Goal: Information Seeking & Learning: Find contact information

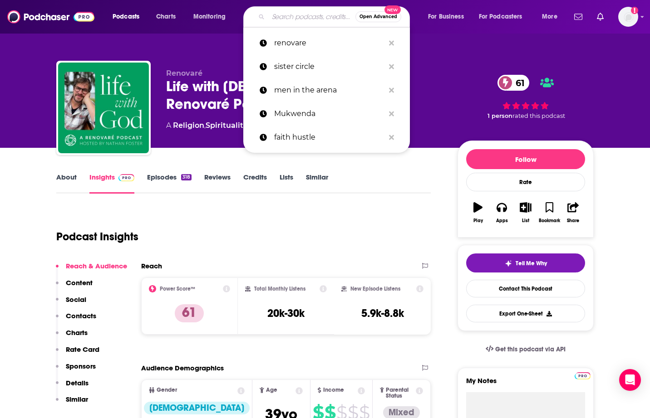
click at [282, 18] on input "Search podcasts, credits, & more..." at bounding box center [311, 17] width 87 height 15
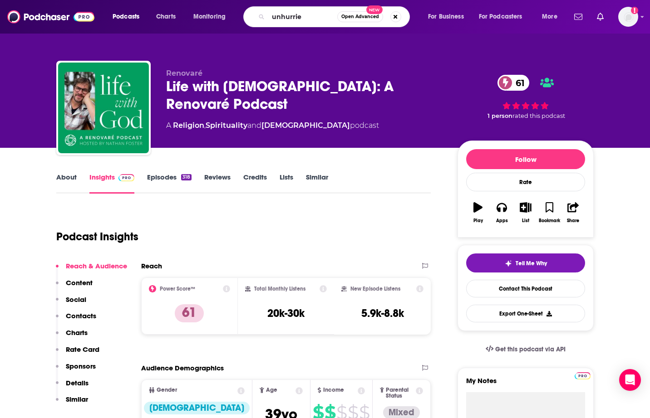
type input "unhurried"
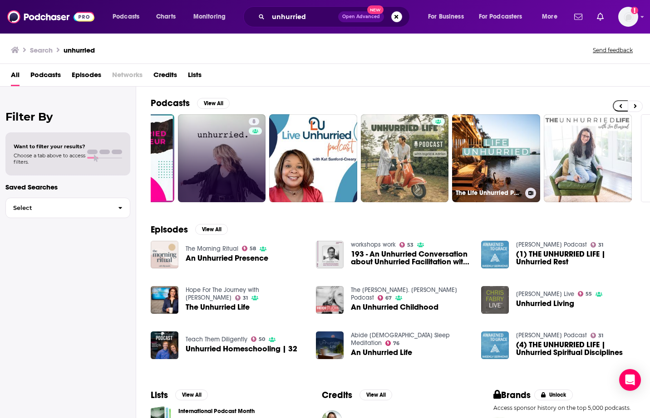
scroll to position [0, 334]
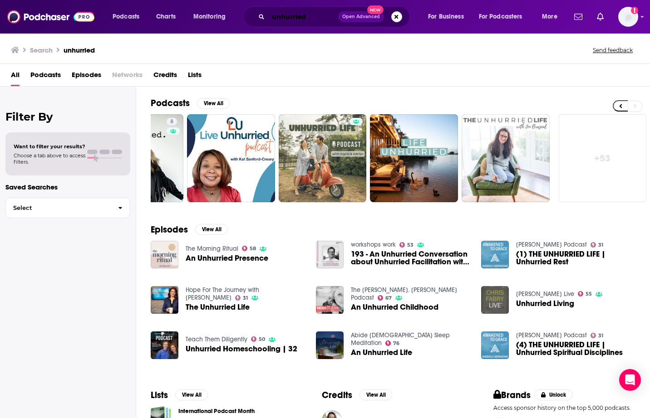
click at [312, 19] on input "unhurried" at bounding box center [303, 17] width 70 height 15
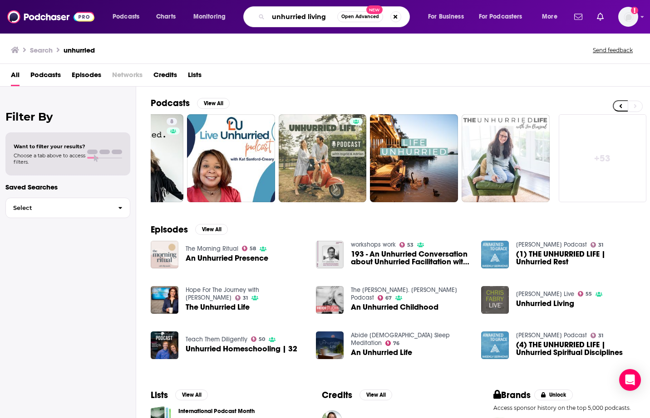
type input "unhurried living"
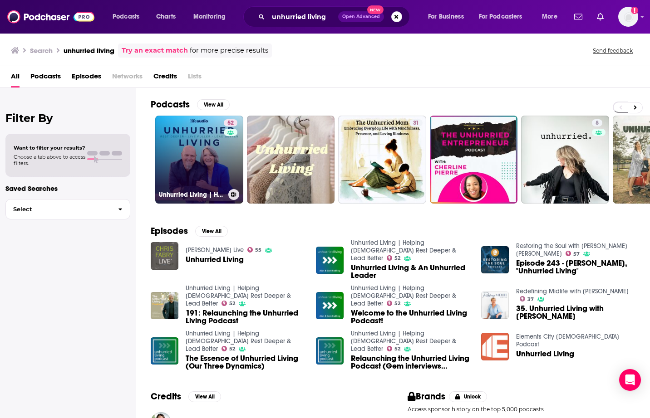
click at [217, 126] on link "52 Unhurried Living | Helping [DEMOGRAPHIC_DATA] Rest Deeper & Lead Better" at bounding box center [199, 160] width 88 height 88
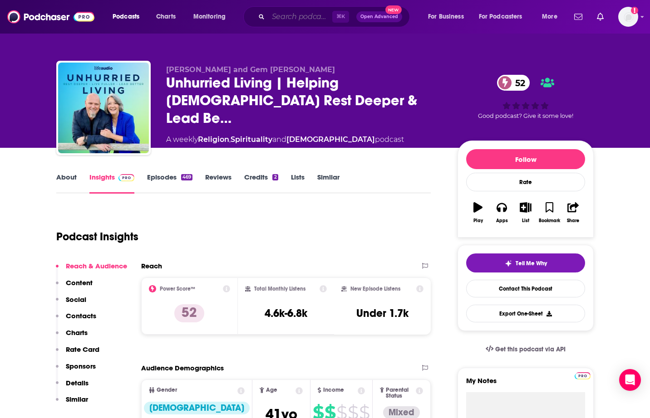
click at [292, 13] on input "Search podcasts, credits, & more..." at bounding box center [300, 17] width 64 height 15
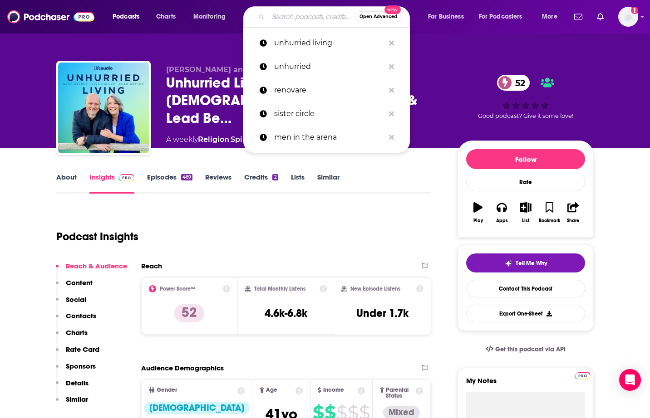
click at [273, 20] on input "Search podcasts, credits, & more..." at bounding box center [311, 17] width 87 height 15
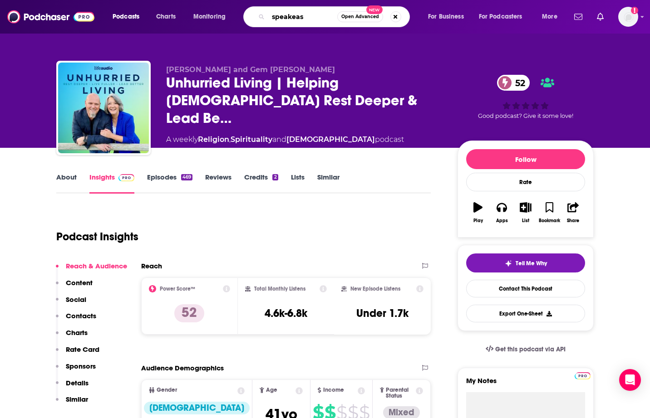
type input "speakeasy"
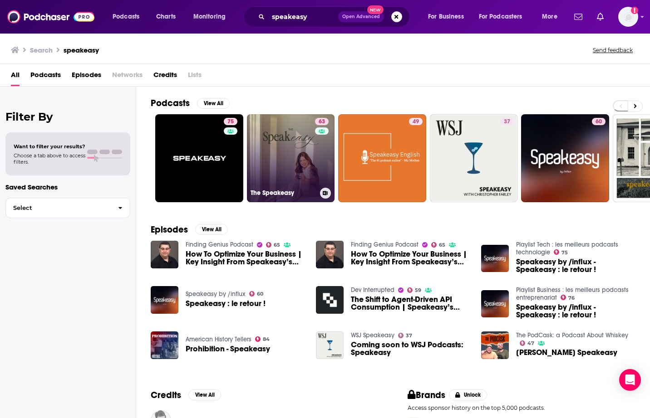
click at [286, 164] on link "63 The Speakeasy" at bounding box center [291, 158] width 88 height 88
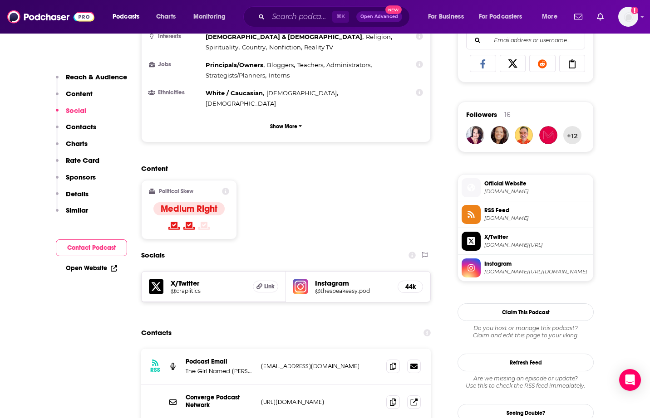
scroll to position [726, 0]
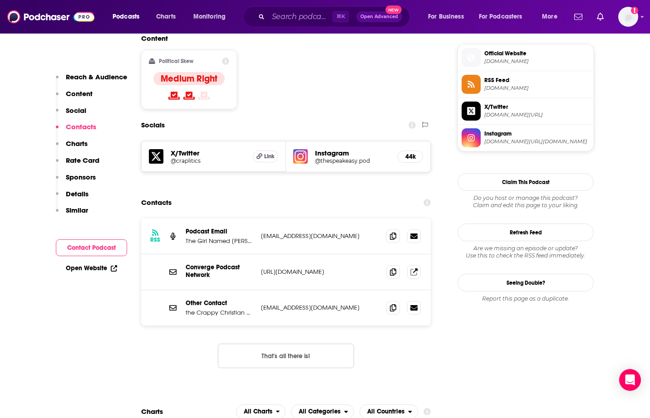
drag, startPoint x: 358, startPoint y: 182, endPoint x: 260, endPoint y: 181, distance: 97.6
click at [260, 219] on div "RSS Podcast Email The Girl Named [PERSON_NAME] [EMAIL_ADDRESS][DOMAIN_NAME] [EM…" at bounding box center [286, 237] width 290 height 36
copy p "[EMAIL_ADDRESS][DOMAIN_NAME]"
click at [303, 16] on input "Search podcasts, credits, & more..." at bounding box center [300, 17] width 64 height 15
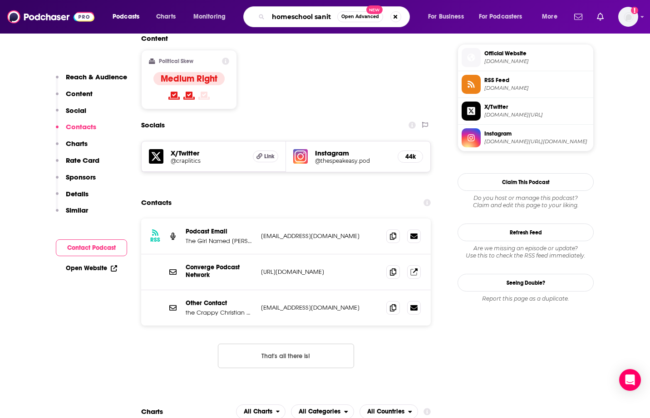
type input "homeschool sanity"
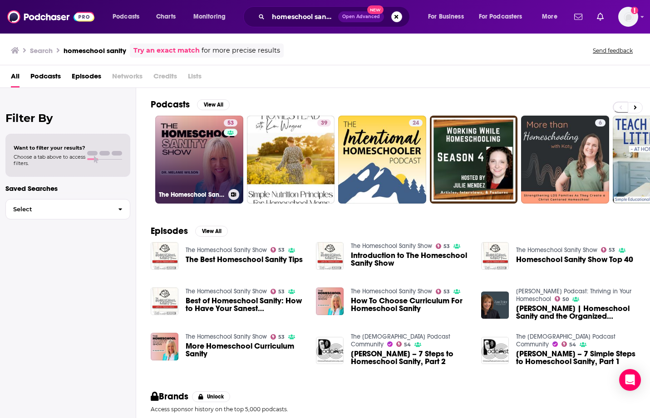
click at [211, 165] on link "53 The Homeschool Sanity Show" at bounding box center [199, 160] width 88 height 88
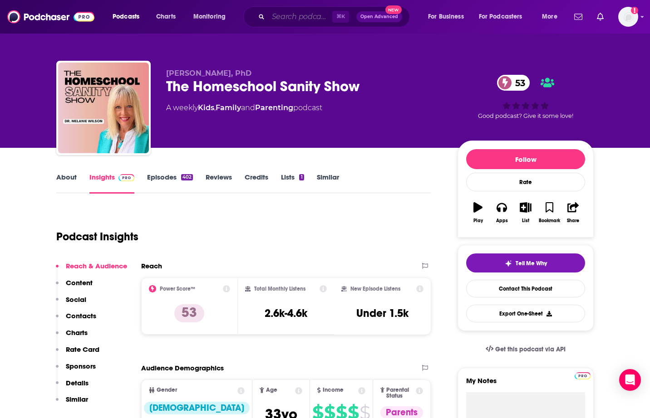
click at [322, 17] on input "Search podcasts, credits, & more..." at bounding box center [300, 17] width 64 height 15
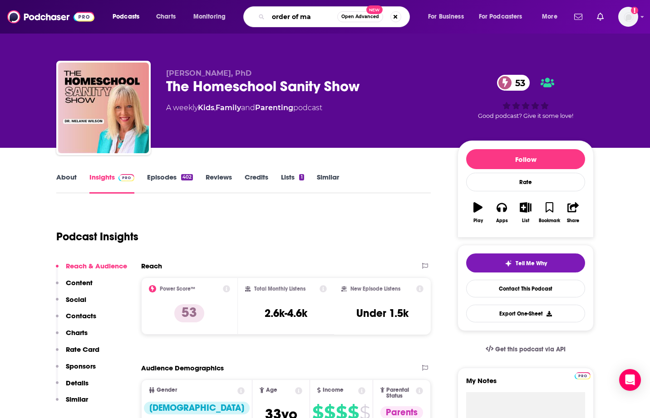
type input "order of man"
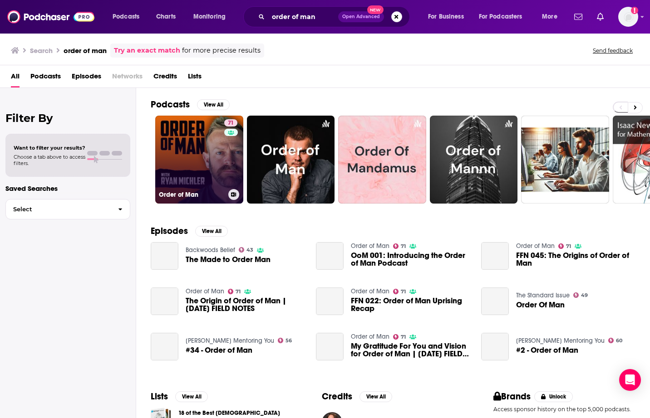
click at [192, 175] on link "71 Order of Man" at bounding box center [199, 160] width 88 height 88
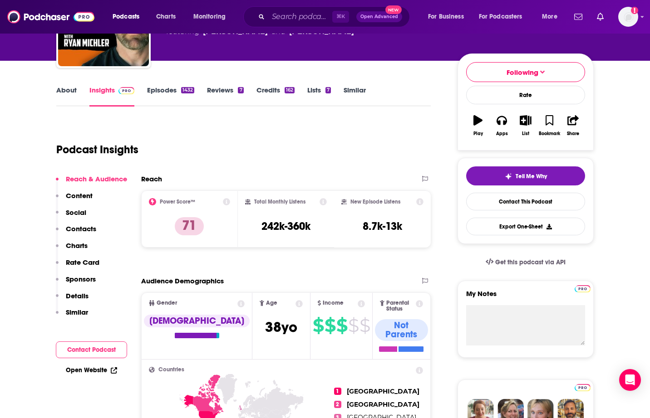
scroll to position [124, 0]
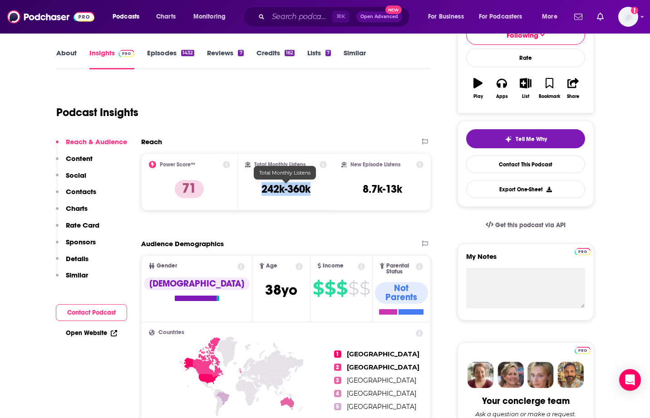
drag, startPoint x: 312, startPoint y: 190, endPoint x: 260, endPoint y: 189, distance: 52.2
click at [260, 189] on div "Total Monthly Listens 242k-360k" at bounding box center [286, 182] width 82 height 42
copy h3 "242k-360k"
